Goal: Task Accomplishment & Management: Use online tool/utility

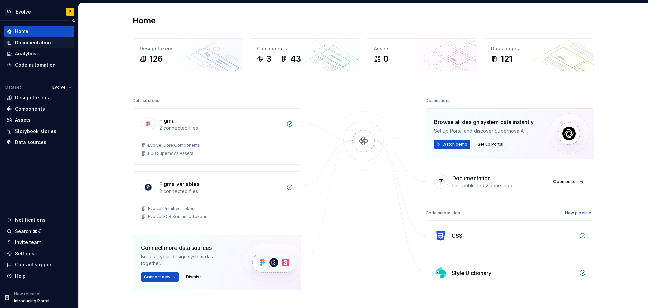
click at [31, 42] on div "Documentation" at bounding box center [33, 42] width 36 height 7
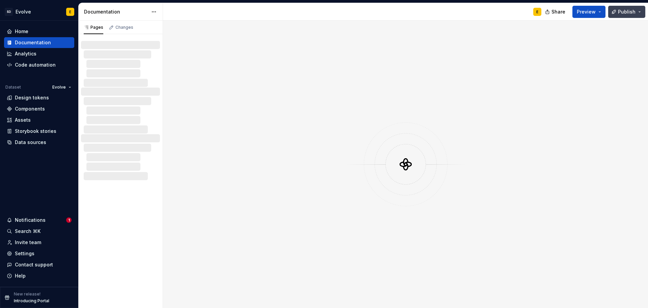
click at [628, 13] on span "Publish" at bounding box center [627, 11] width 18 height 7
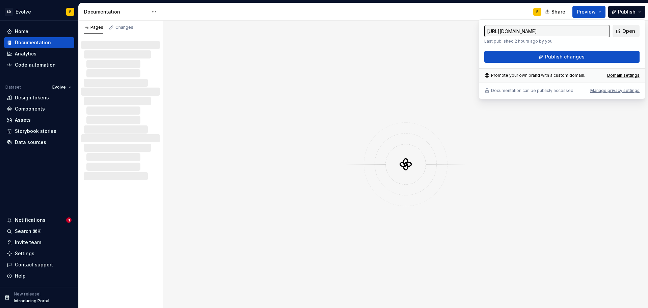
click at [623, 30] on span "Open" at bounding box center [629, 31] width 13 height 7
type input "[URL][DOMAIN_NAME]"
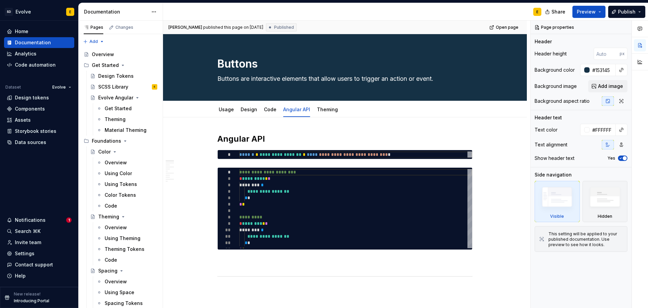
click at [426, 14] on div "E" at bounding box center [355, 12] width 384 height 18
click at [623, 10] on span "Publish" at bounding box center [627, 11] width 18 height 7
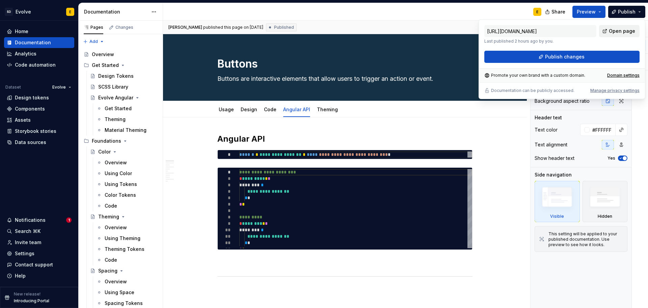
click at [619, 29] on span "Open page" at bounding box center [622, 31] width 26 height 7
type textarea "*"
